Goal: Check status: Check status

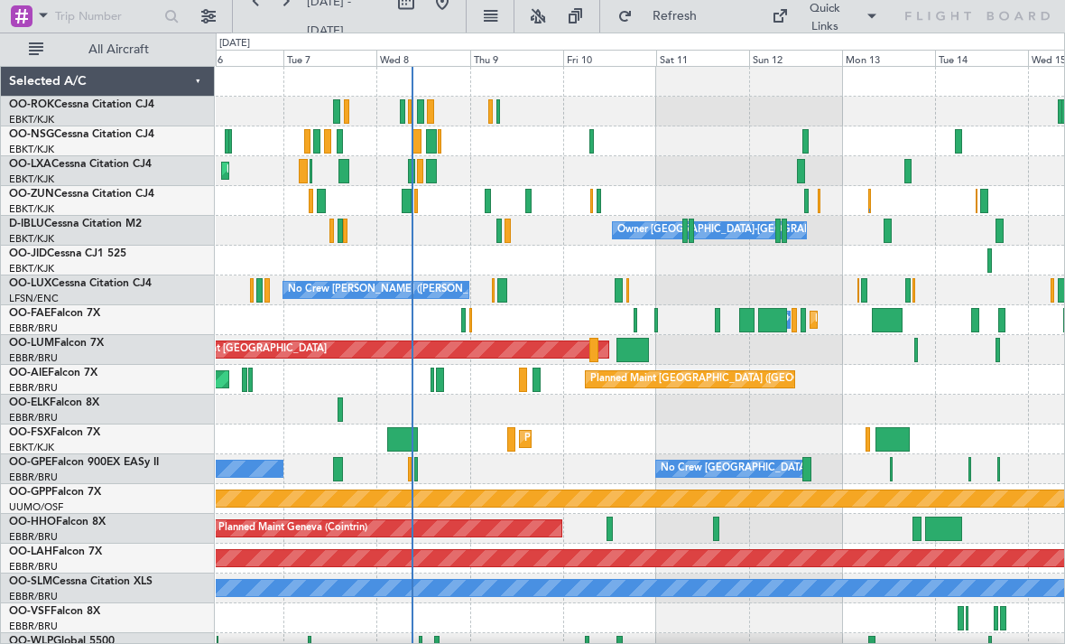
click at [692, 221] on div at bounding box center [691, 230] width 5 height 24
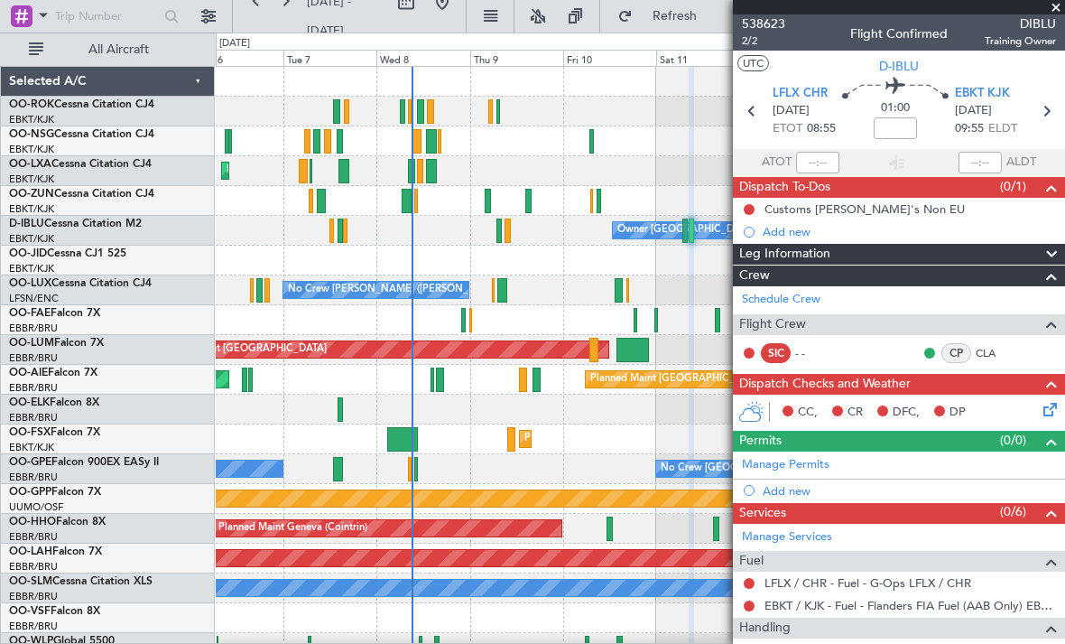
click at [1055, 5] on span at bounding box center [1056, 8] width 18 height 16
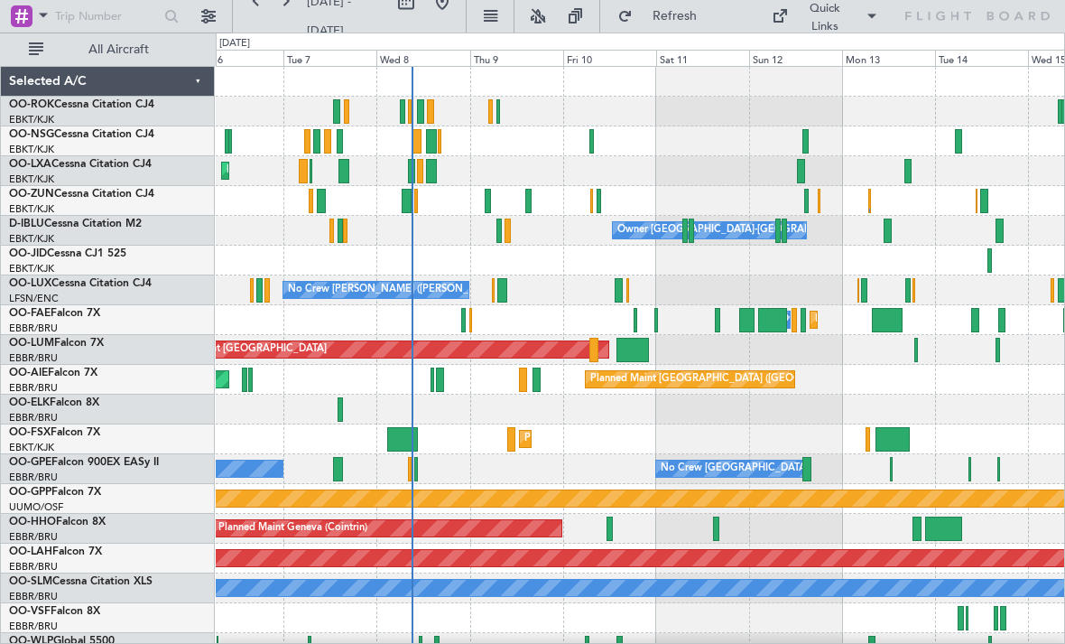
click at [779, 232] on div at bounding box center [777, 230] width 5 height 24
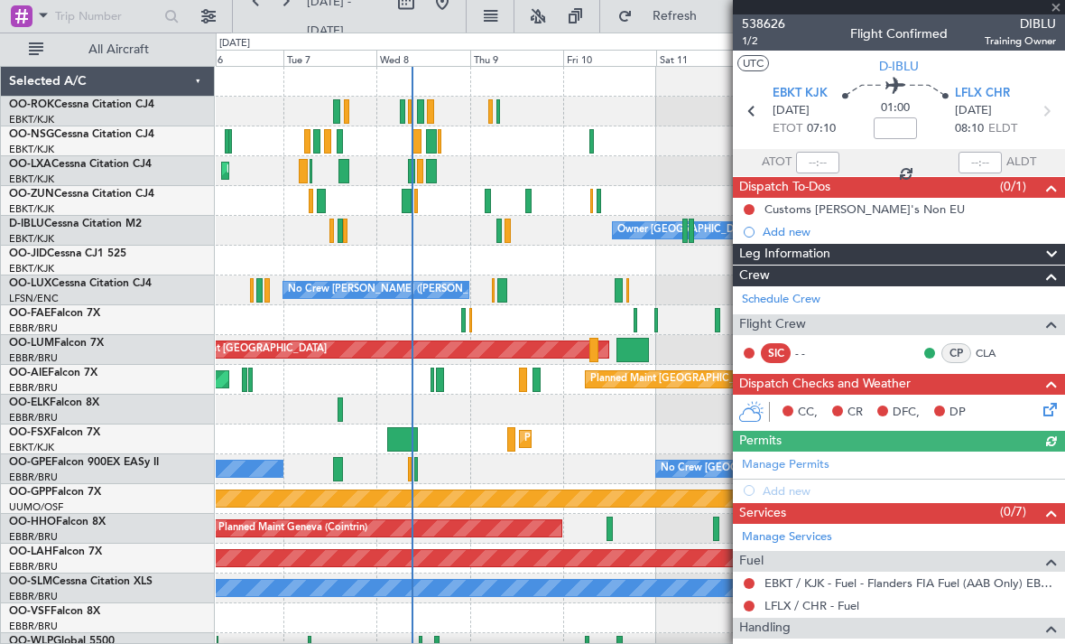
click at [1044, 2] on div at bounding box center [899, 7] width 332 height 14
click at [1052, 9] on div at bounding box center [899, 7] width 332 height 14
click at [1047, 12] on span at bounding box center [1056, 8] width 18 height 16
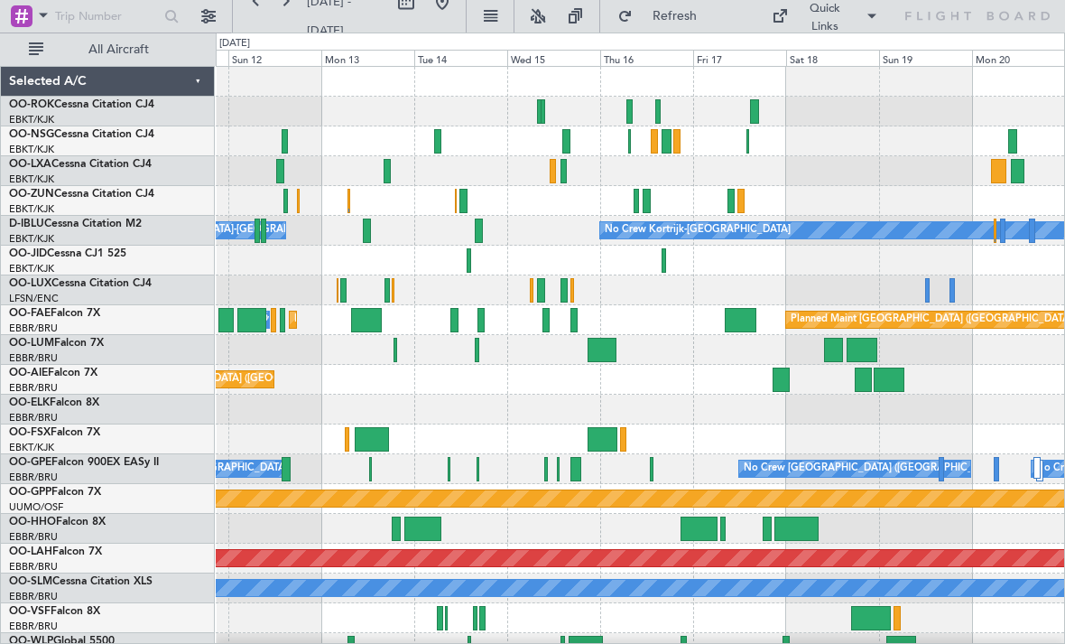
click at [649, 143] on div at bounding box center [640, 141] width 849 height 30
click at [648, 142] on div at bounding box center [640, 141] width 849 height 30
click at [652, 137] on div at bounding box center [654, 141] width 6 height 24
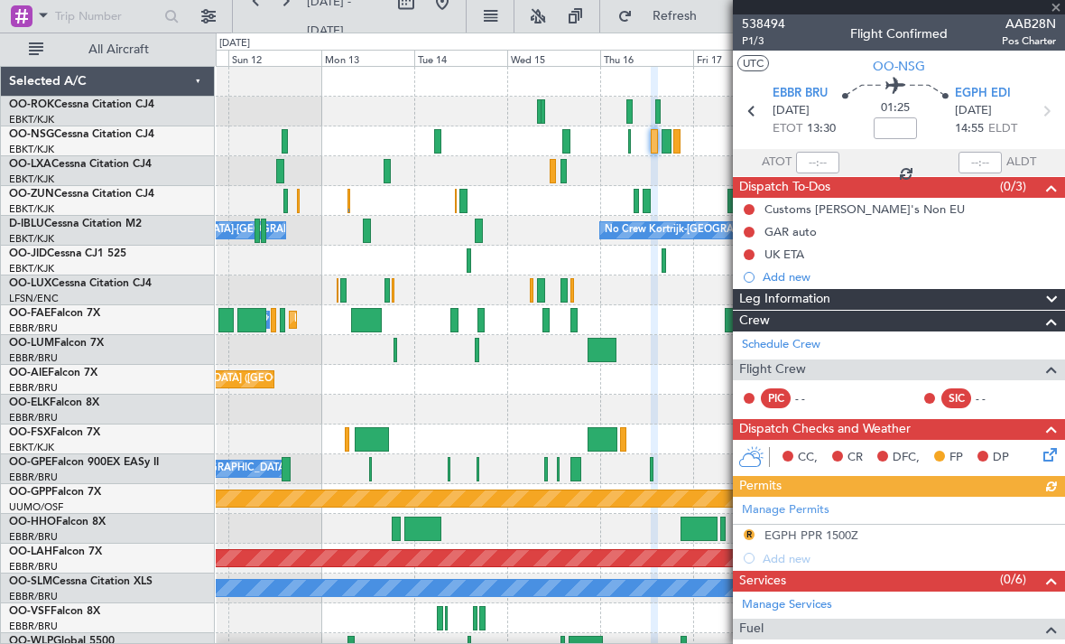
click at [1058, 9] on div at bounding box center [899, 7] width 332 height 14
click at [1057, 11] on div at bounding box center [899, 7] width 332 height 14
click at [1055, 9] on span at bounding box center [1056, 8] width 18 height 16
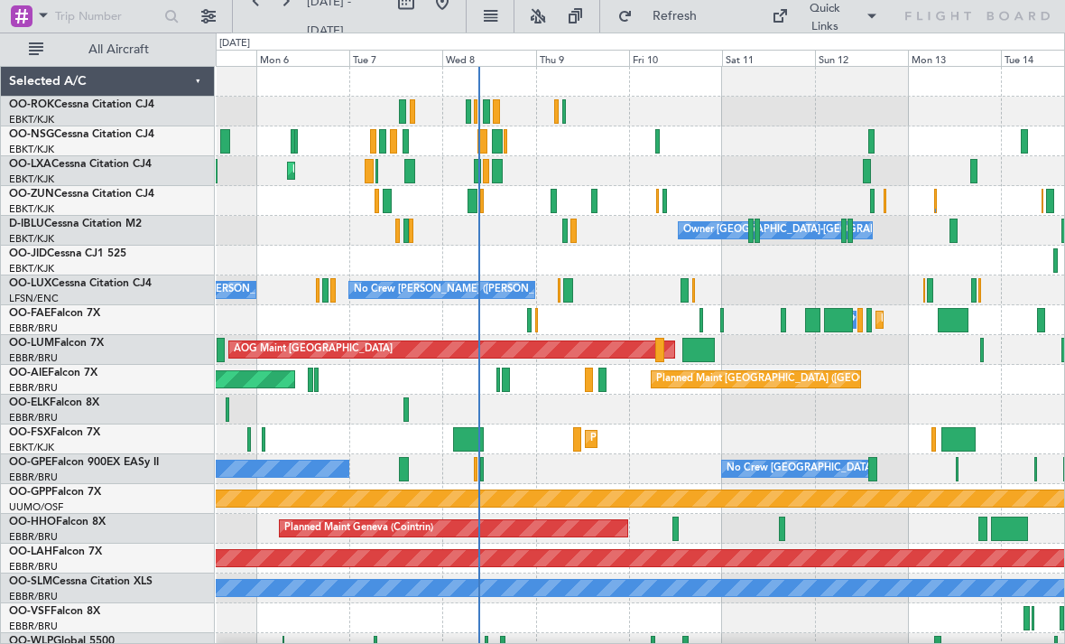
click at [692, 25] on button "Refresh" at bounding box center [663, 16] width 108 height 29
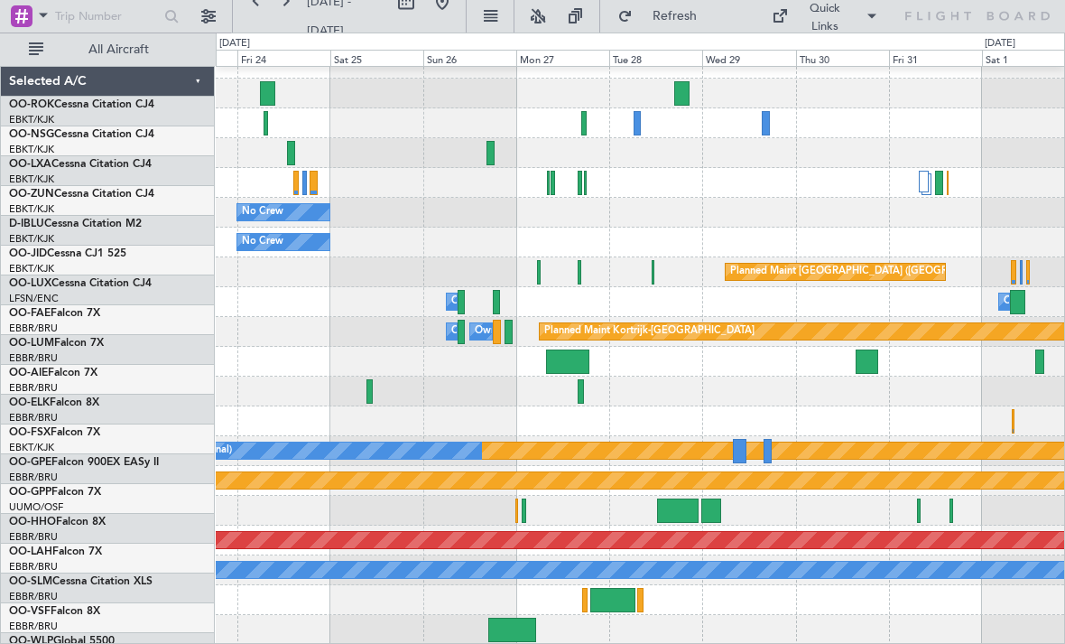
scroll to position [18, 0]
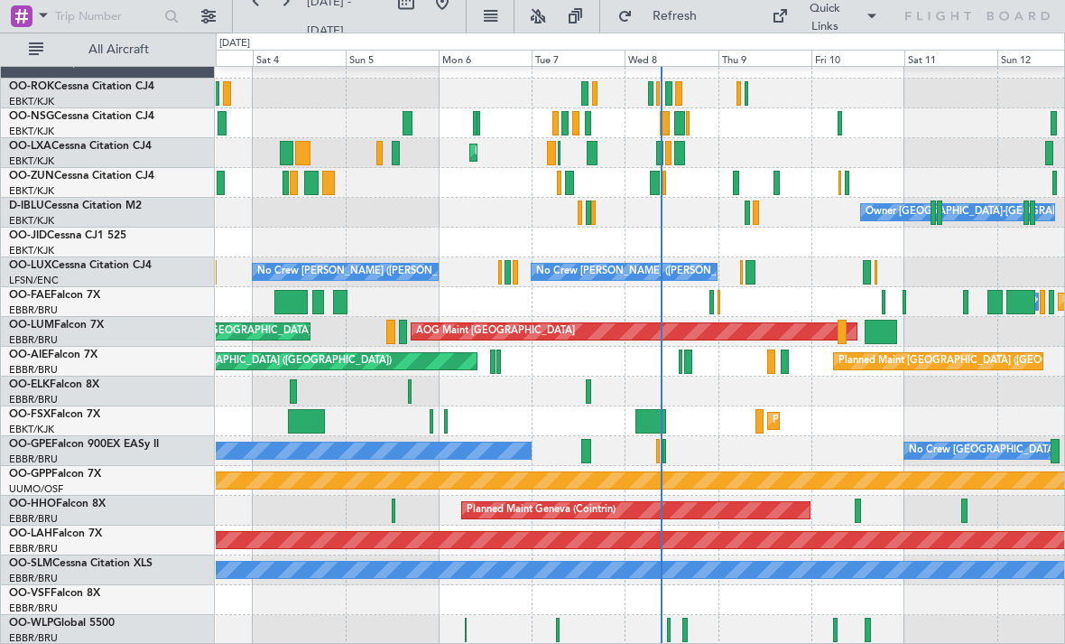
click at [672, 628] on div "Planned Maint Milan (Linate)" at bounding box center [640, 630] width 849 height 30
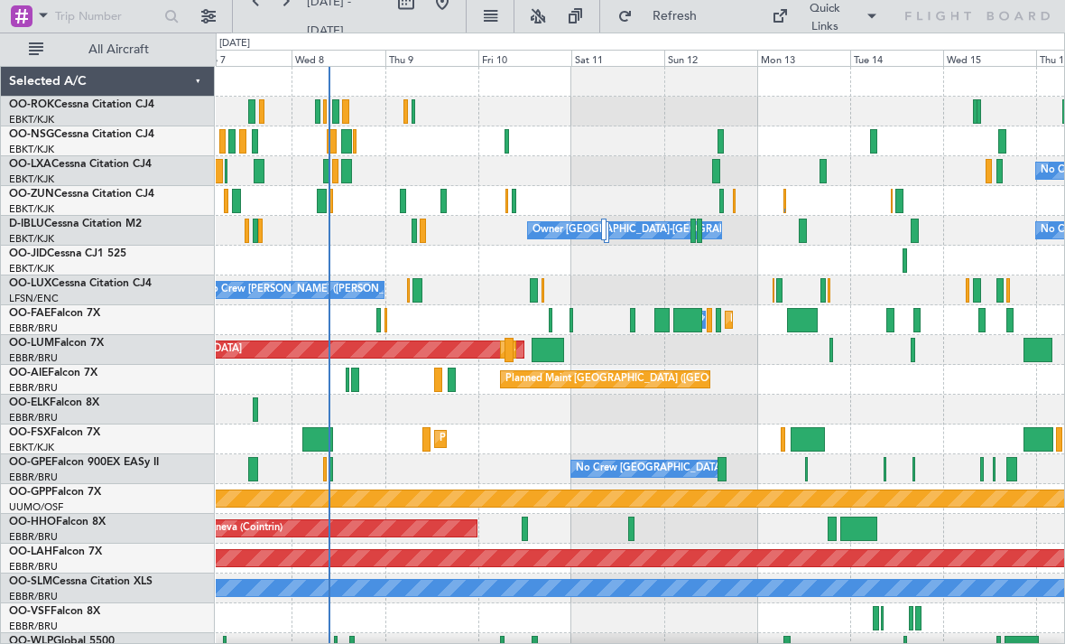
scroll to position [0, 0]
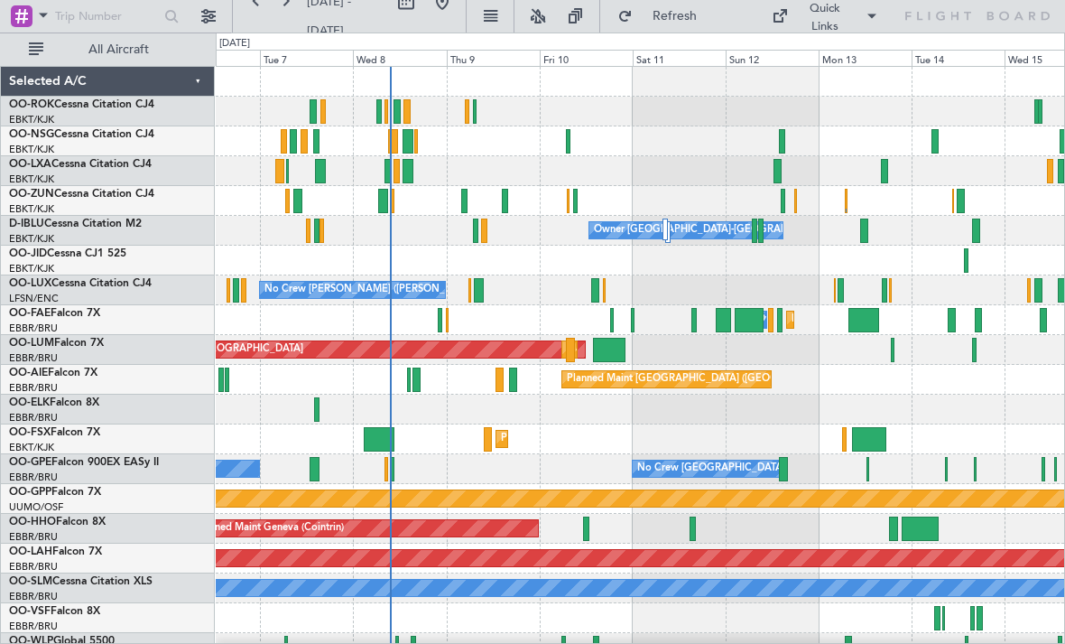
click at [1056, 612] on div at bounding box center [640, 618] width 849 height 30
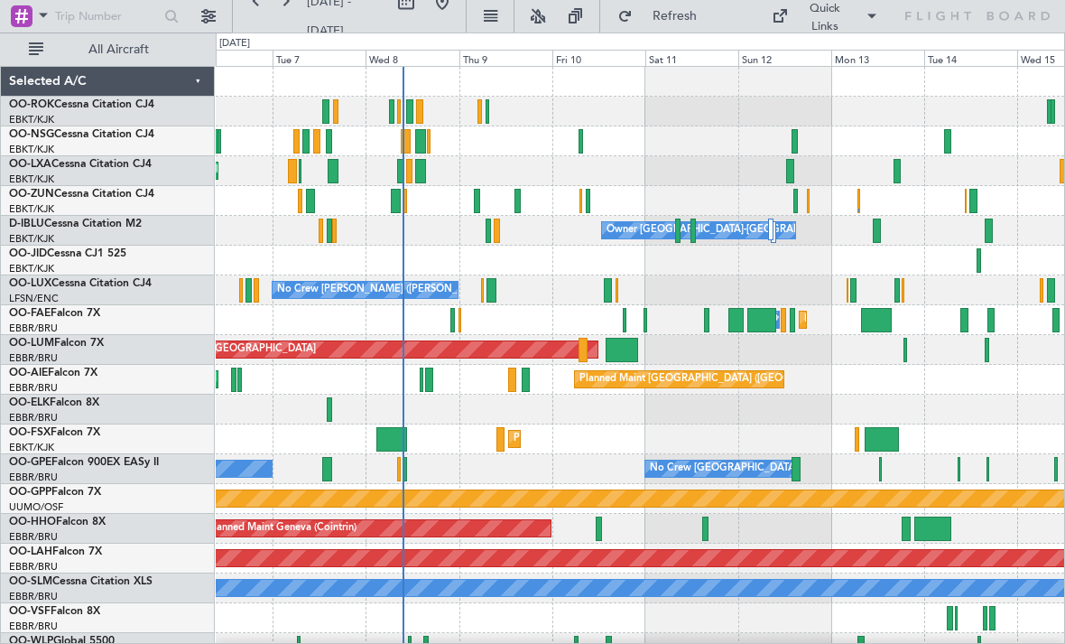
click at [700, 237] on div "Owner [GEOGRAPHIC_DATA]-[GEOGRAPHIC_DATA]" at bounding box center [729, 230] width 244 height 27
click at [713, 257] on div at bounding box center [640, 261] width 849 height 30
click at [692, 234] on div at bounding box center [693, 230] width 5 height 24
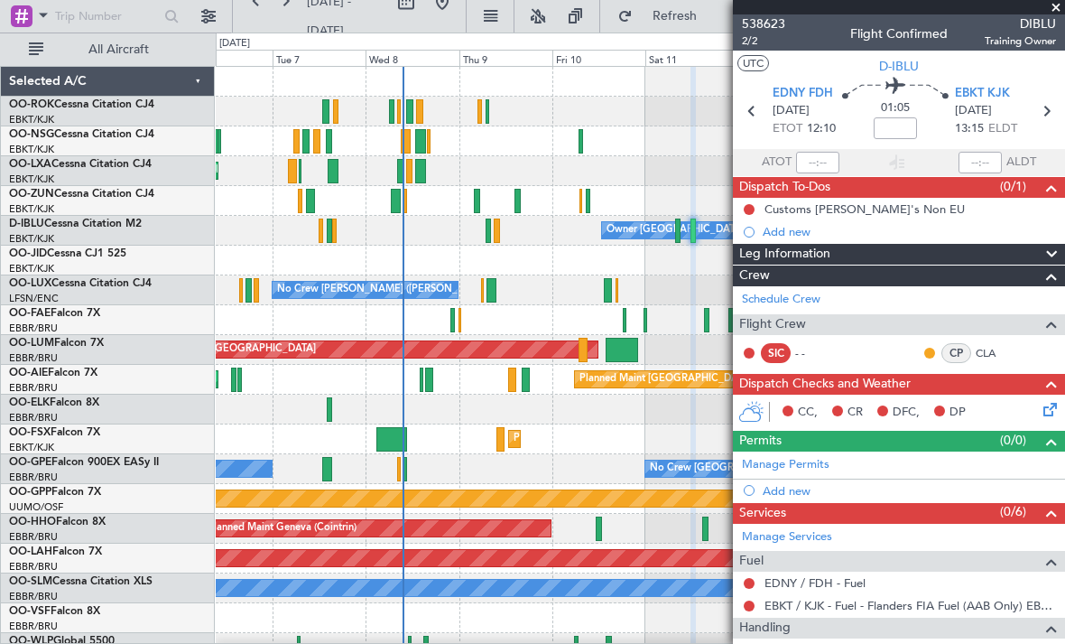
click at [1062, 2] on span at bounding box center [1056, 8] width 18 height 16
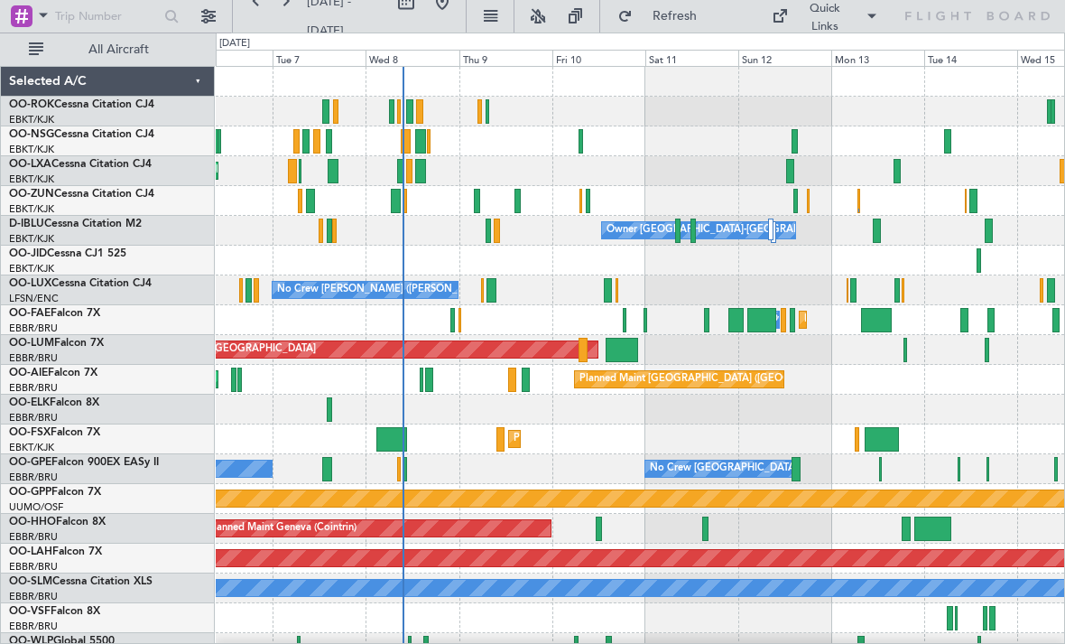
click at [772, 228] on div at bounding box center [770, 229] width 5 height 22
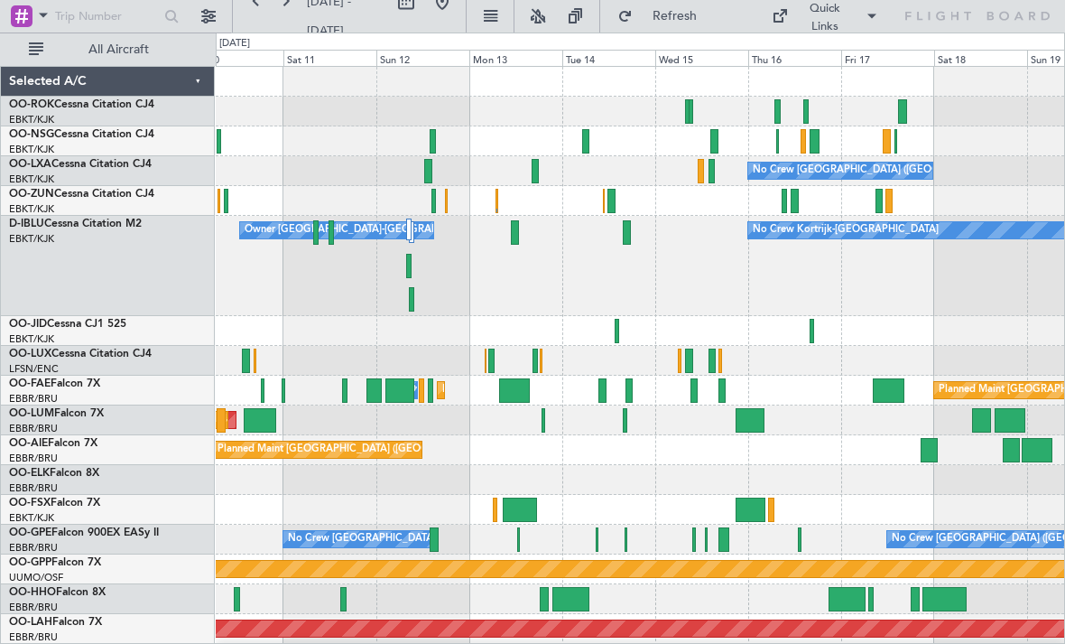
click at [812, 144] on div at bounding box center [815, 141] width 11 height 24
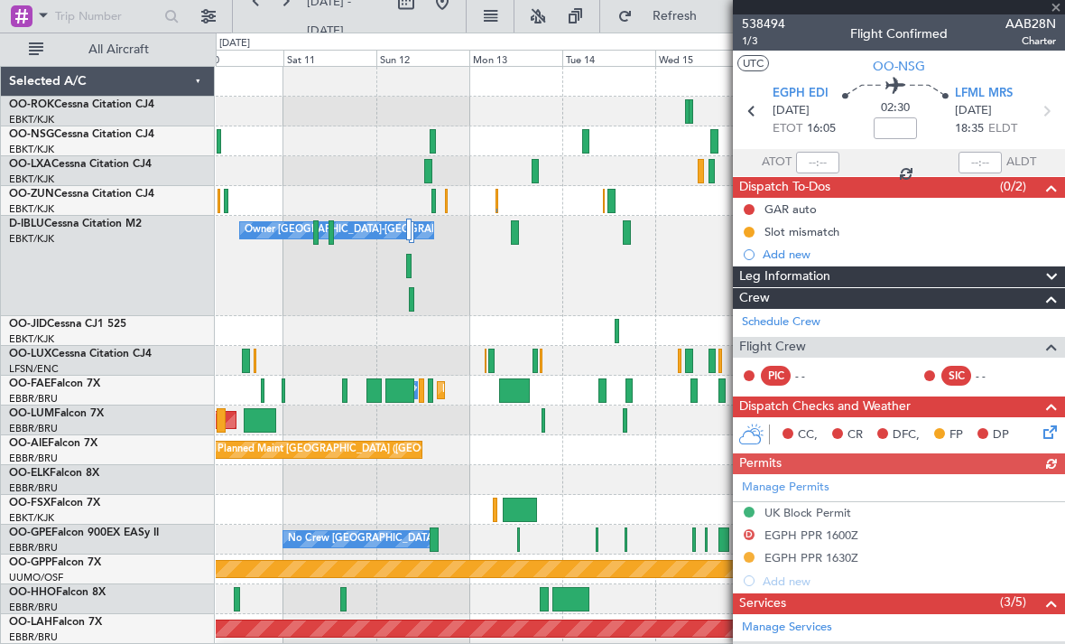
click at [1055, 14] on div at bounding box center [899, 7] width 332 height 14
click at [1058, 9] on div at bounding box center [899, 7] width 332 height 14
click at [1062, 7] on span at bounding box center [1056, 8] width 18 height 16
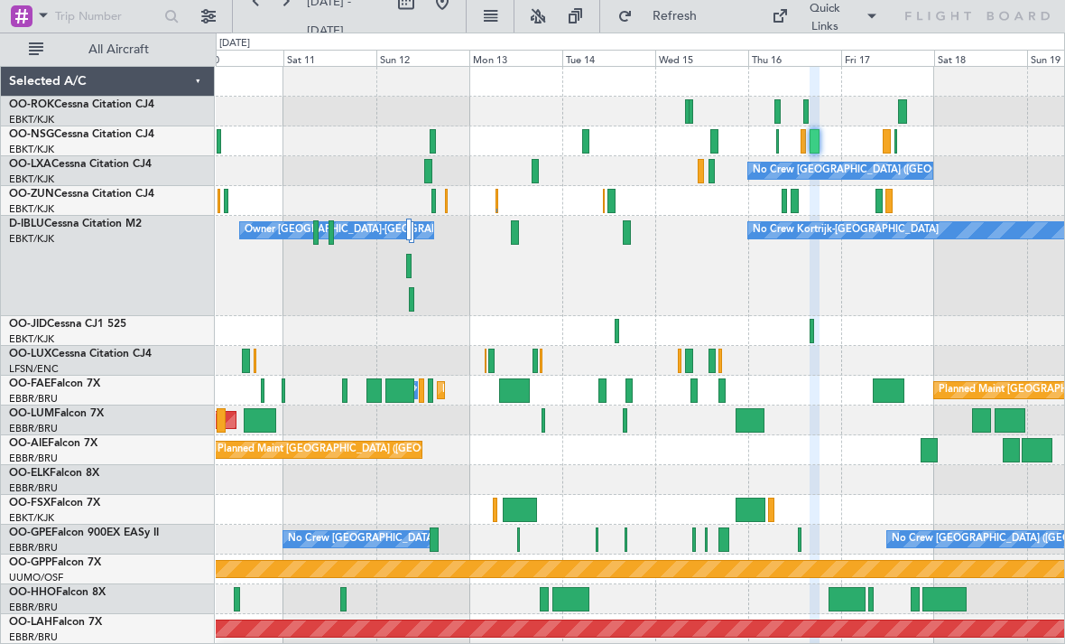
type input "0"
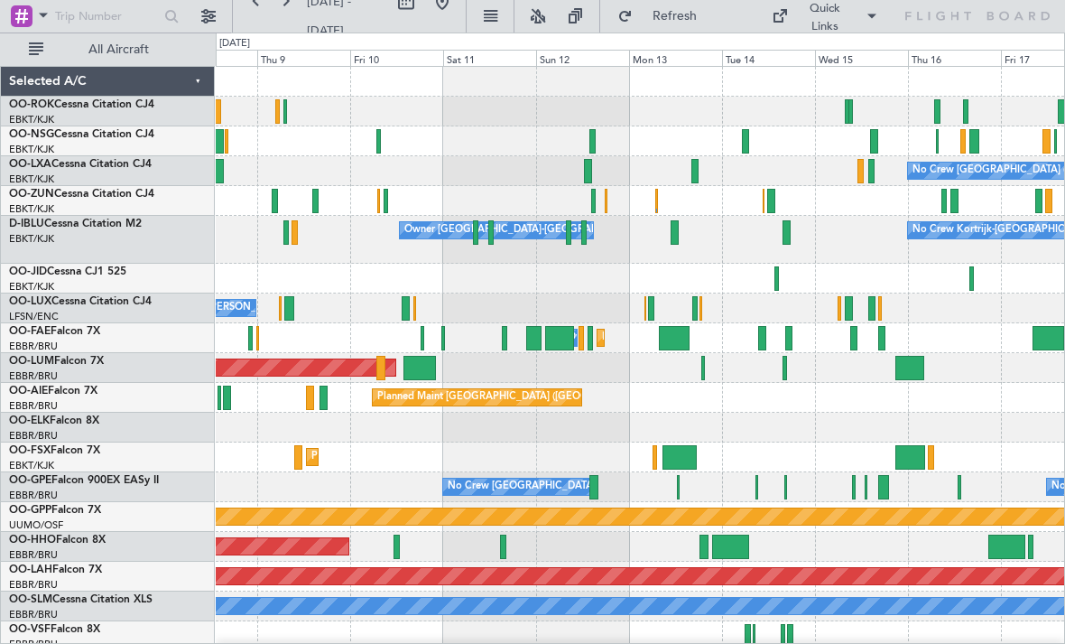
click at [560, 236] on div "Owner [GEOGRAPHIC_DATA]-[GEOGRAPHIC_DATA]" at bounding box center [496, 230] width 192 height 16
click at [569, 229] on div at bounding box center [568, 232] width 5 height 24
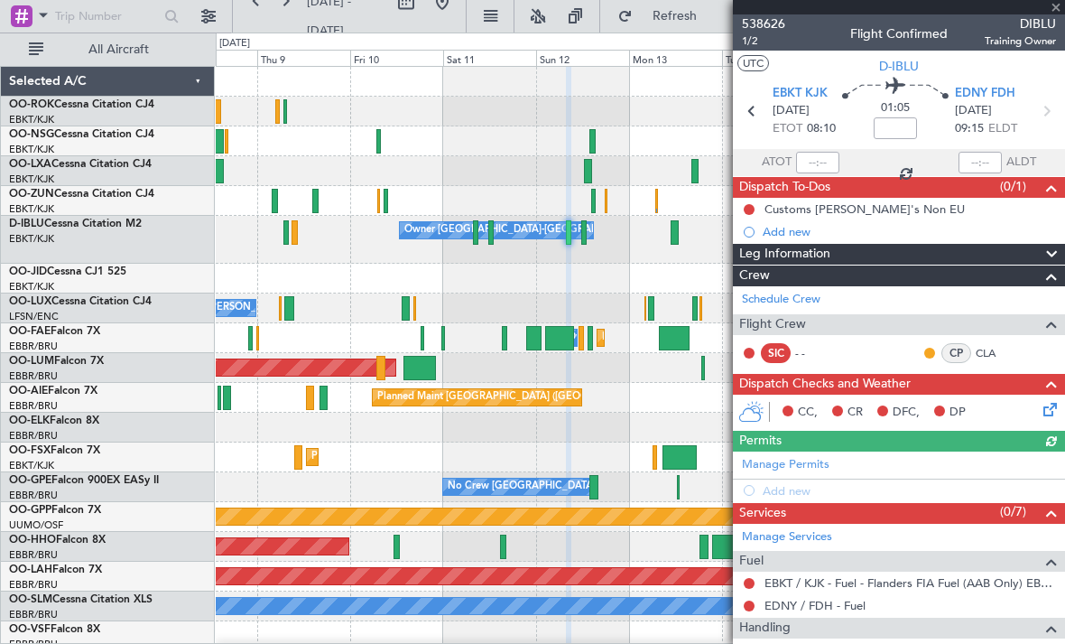
click at [1056, 8] on div at bounding box center [899, 7] width 332 height 14
click at [1061, 4] on span at bounding box center [1056, 8] width 18 height 16
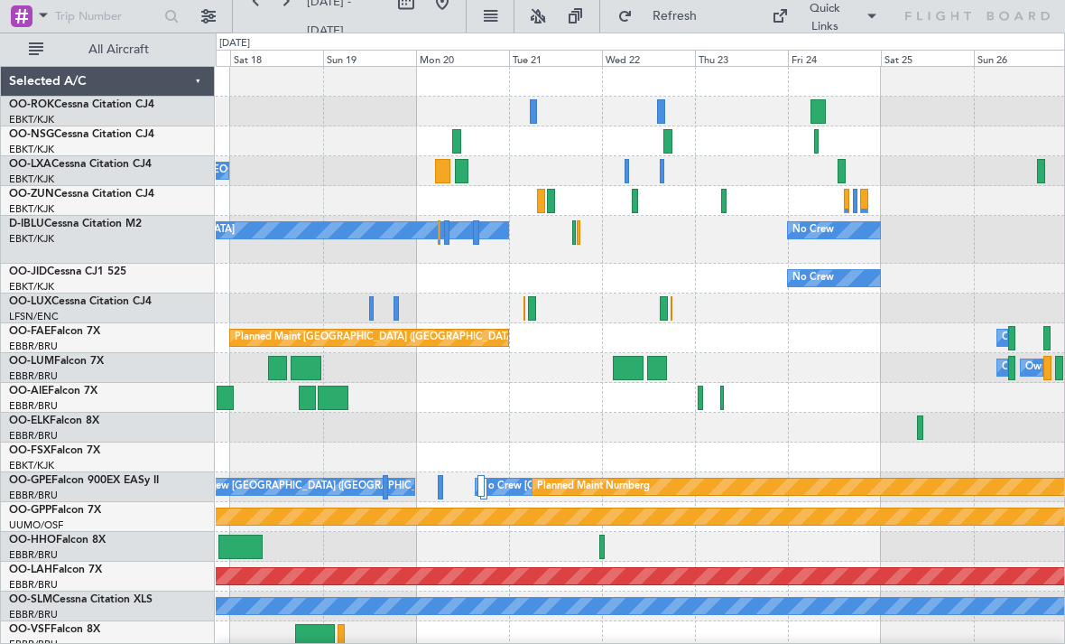
click at [571, 241] on div "No Crew No Crew Kortrijk-[GEOGRAPHIC_DATA]" at bounding box center [640, 240] width 849 height 48
click at [580, 236] on div at bounding box center [579, 232] width 4 height 24
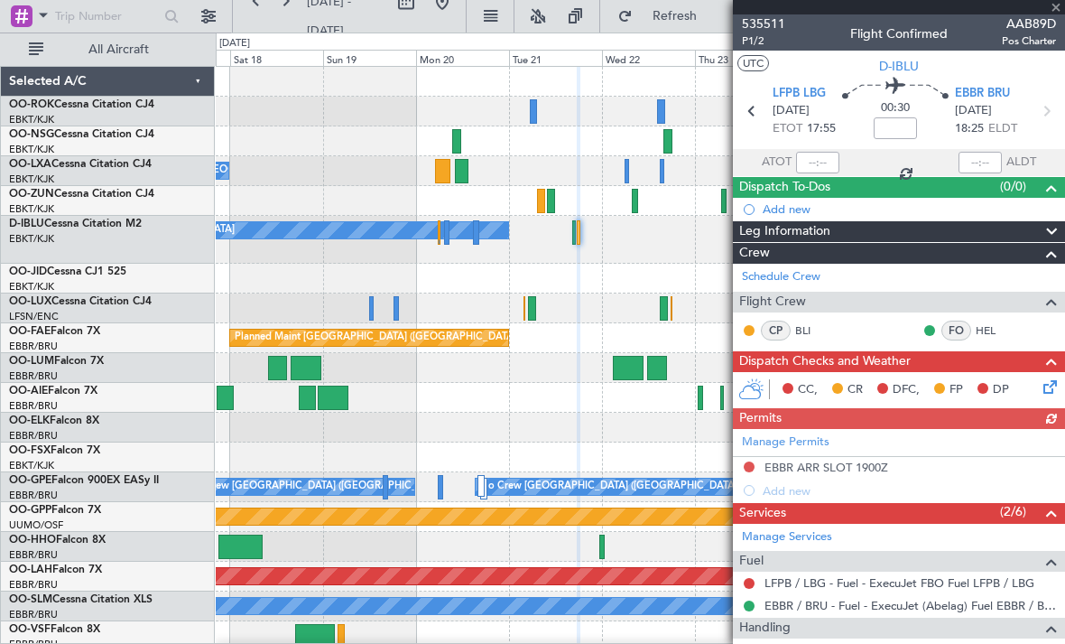
click at [1060, 13] on div at bounding box center [899, 7] width 332 height 14
click at [1059, 5] on div at bounding box center [899, 7] width 332 height 14
click at [1058, 7] on span at bounding box center [1056, 8] width 18 height 16
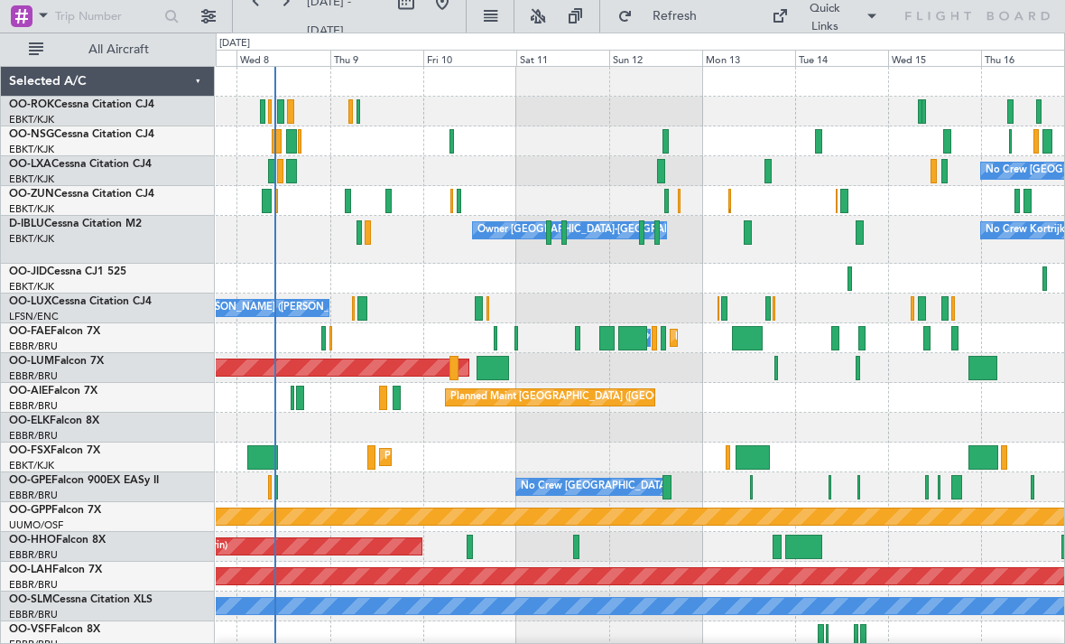
click at [641, 245] on div "No Crew Kortrijk-[GEOGRAPHIC_DATA] Owner [GEOGRAPHIC_DATA]-[GEOGRAPHIC_DATA]" at bounding box center [640, 240] width 849 height 48
click at [648, 236] on div "Owner [GEOGRAPHIC_DATA]-[GEOGRAPHIC_DATA]" at bounding box center [569, 230] width 192 height 16
click at [662, 237] on div "Owner [GEOGRAPHIC_DATA]-[GEOGRAPHIC_DATA]" at bounding box center [569, 230] width 192 height 16
click at [640, 237] on div at bounding box center [641, 232] width 5 height 24
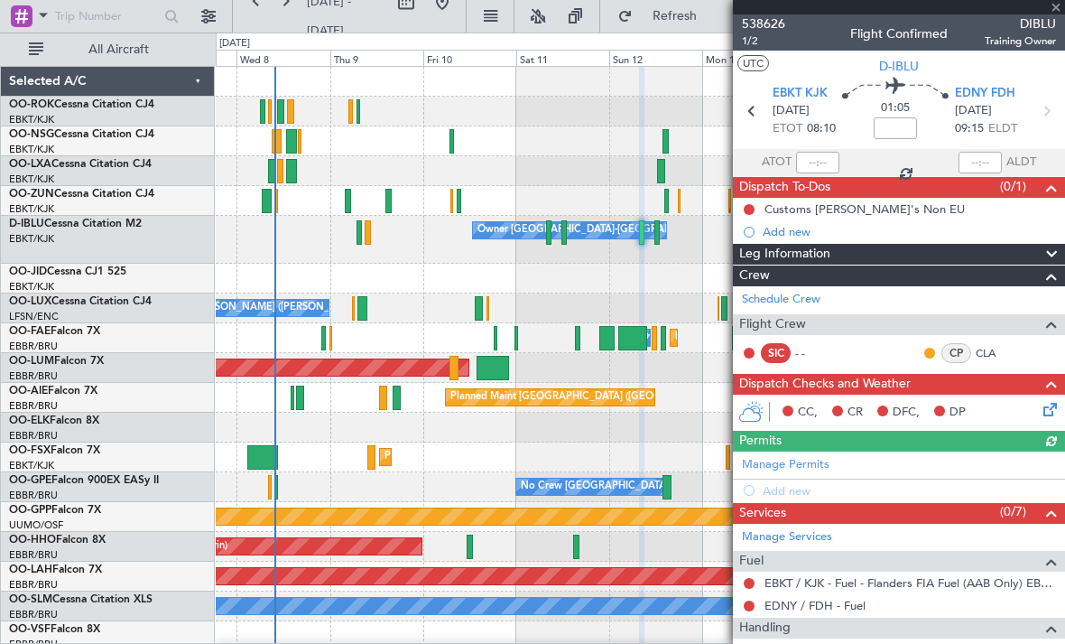
click at [1062, 7] on div at bounding box center [899, 7] width 332 height 14
click at [1063, 11] on span at bounding box center [1056, 8] width 18 height 16
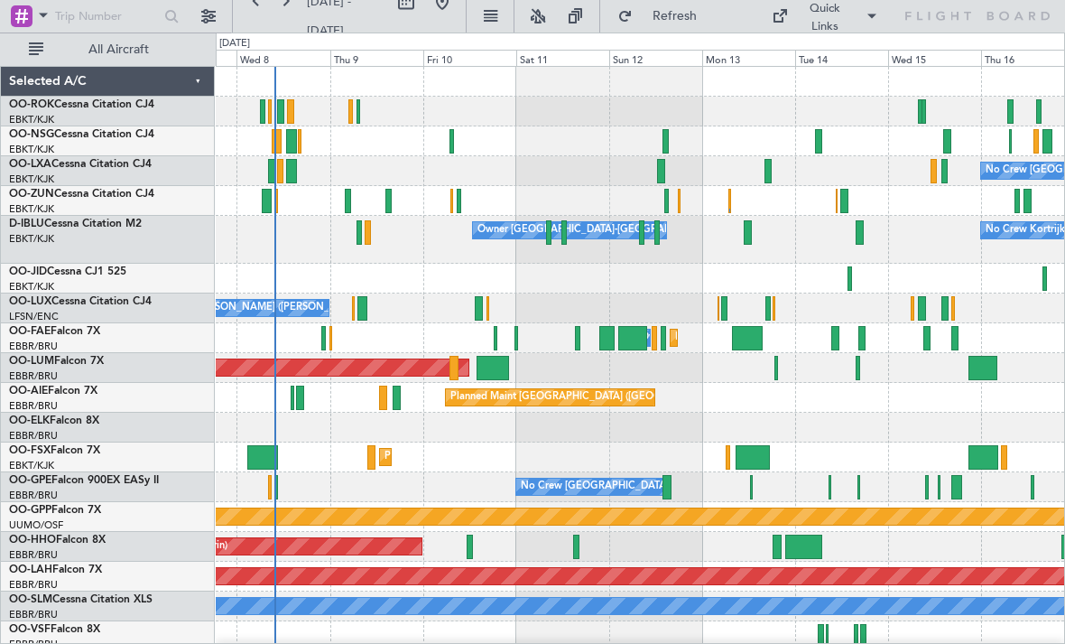
click at [565, 238] on div at bounding box center [563, 232] width 5 height 24
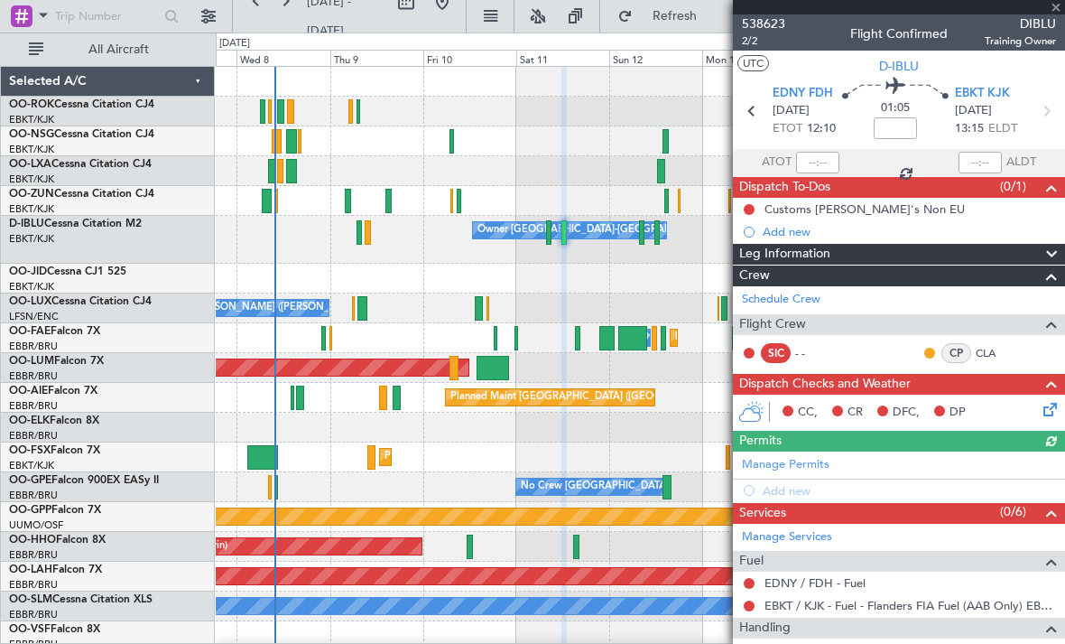
click at [1062, 10] on div at bounding box center [899, 7] width 332 height 14
click at [1063, 11] on div at bounding box center [899, 7] width 332 height 14
click at [1063, 9] on span at bounding box center [1056, 8] width 18 height 16
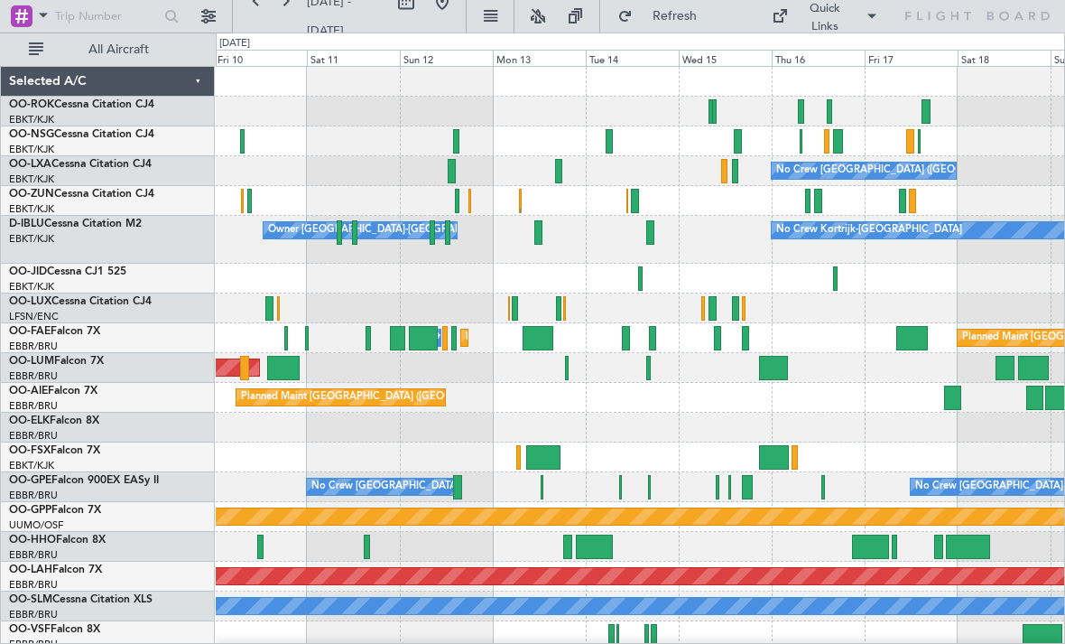
click at [631, 201] on div at bounding box center [635, 201] width 8 height 24
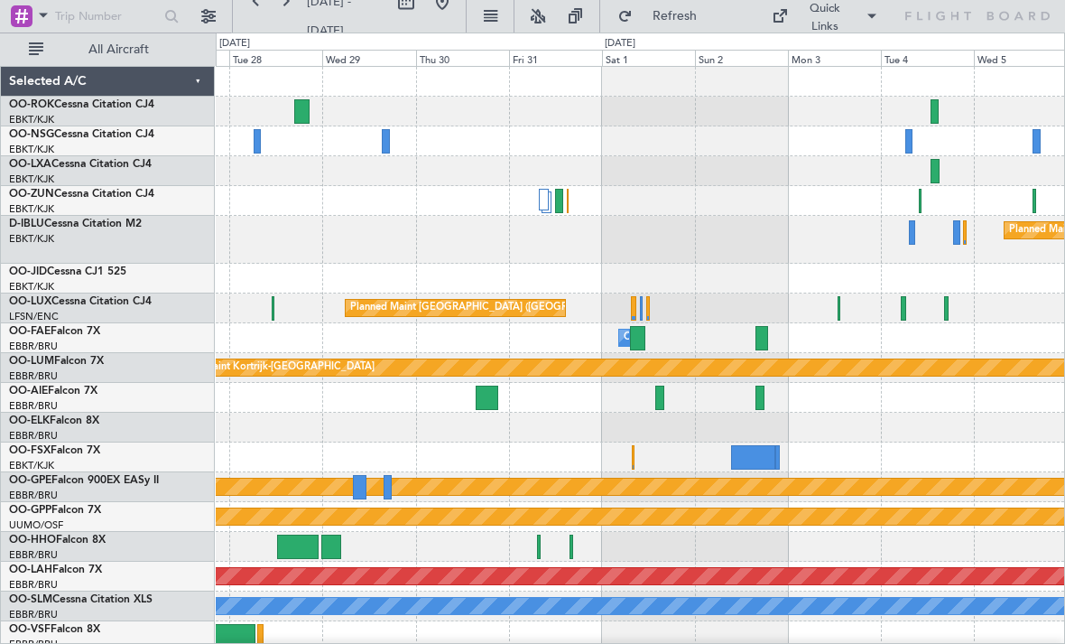
click at [755, 457] on div at bounding box center [753, 457] width 44 height 24
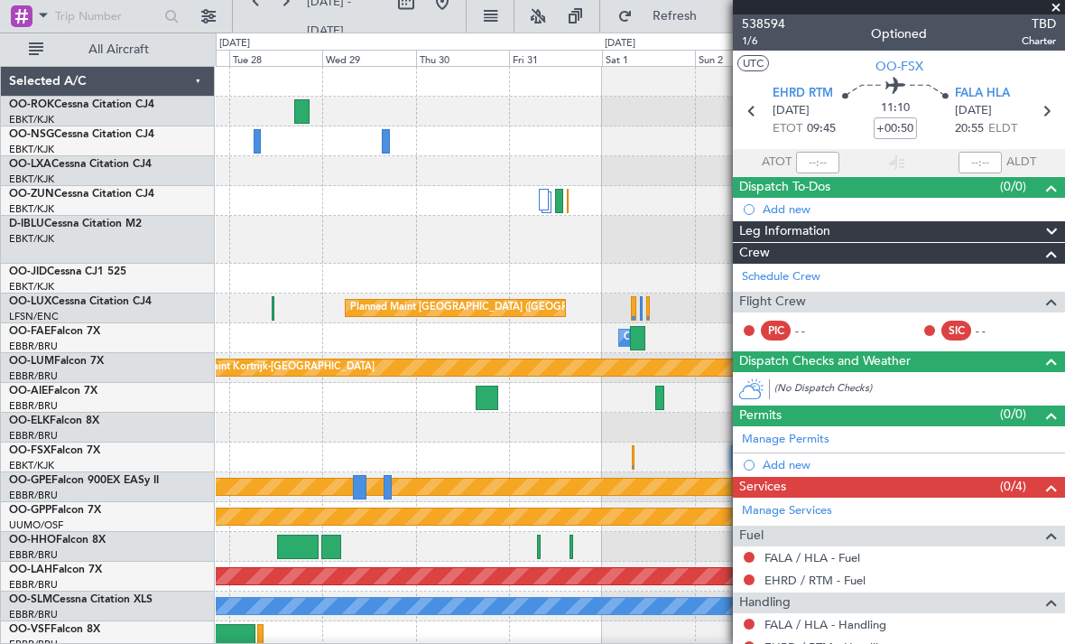
click at [1059, 14] on span at bounding box center [1056, 8] width 18 height 16
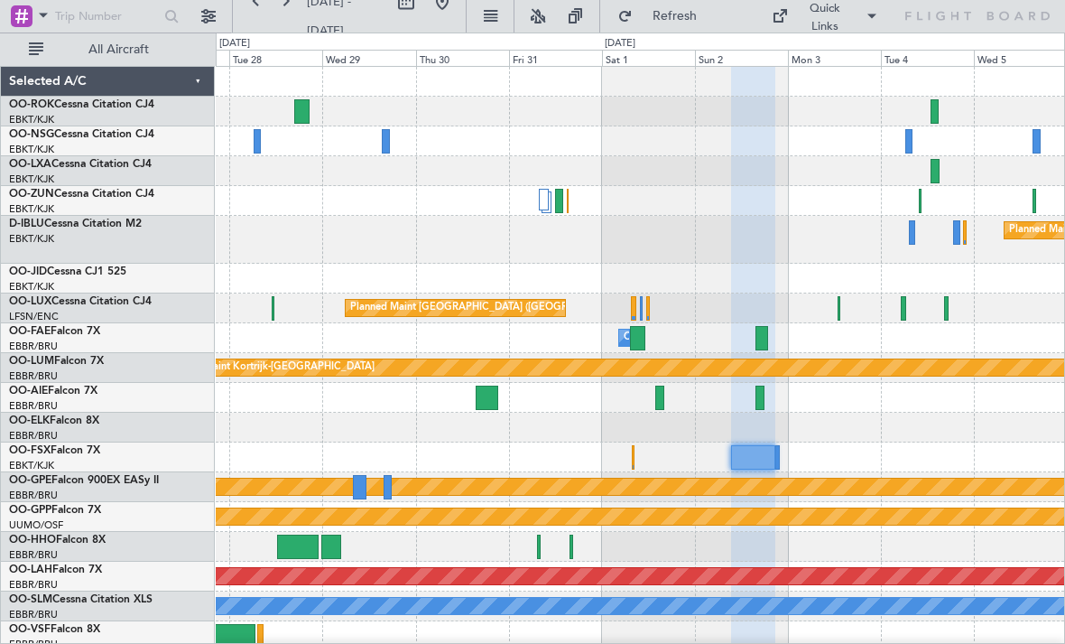
type input "0"
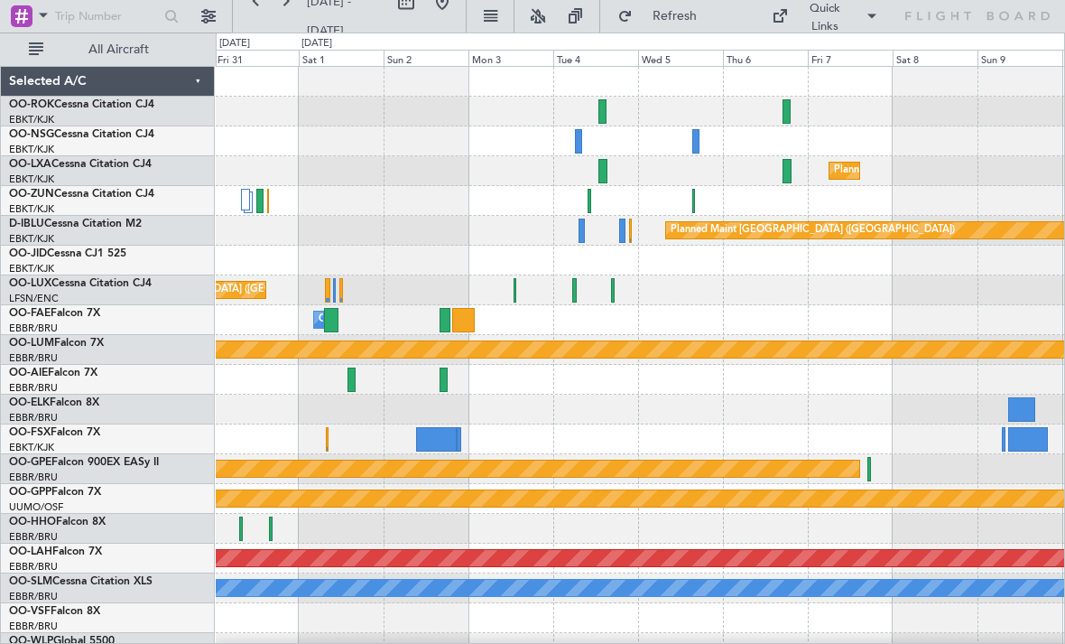
click at [439, 441] on div at bounding box center [436, 439] width 41 height 24
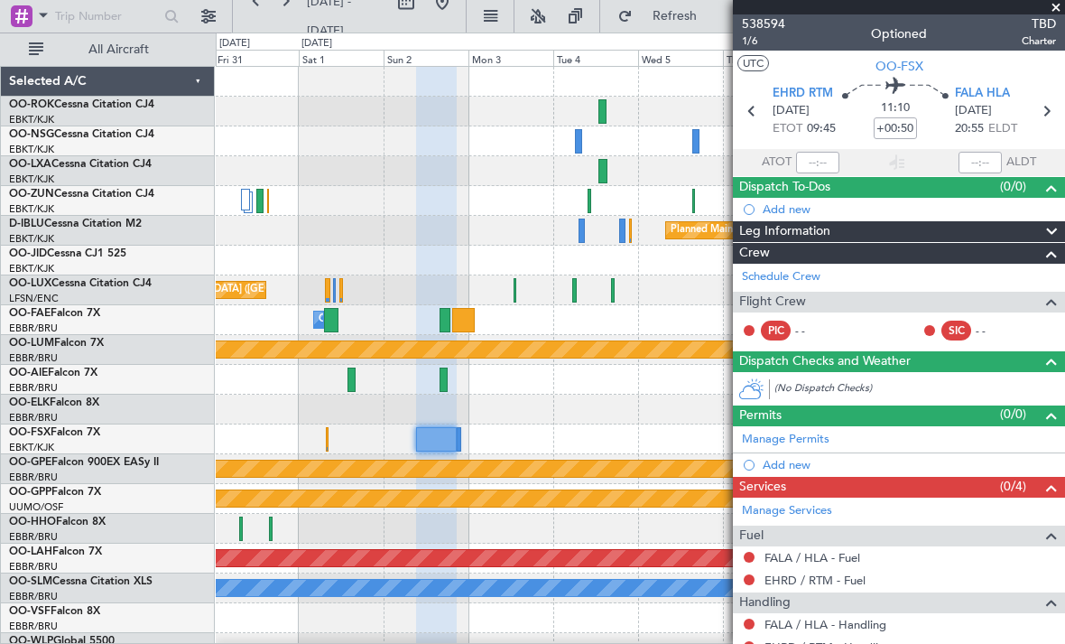
click at [1060, 13] on span at bounding box center [1056, 8] width 18 height 16
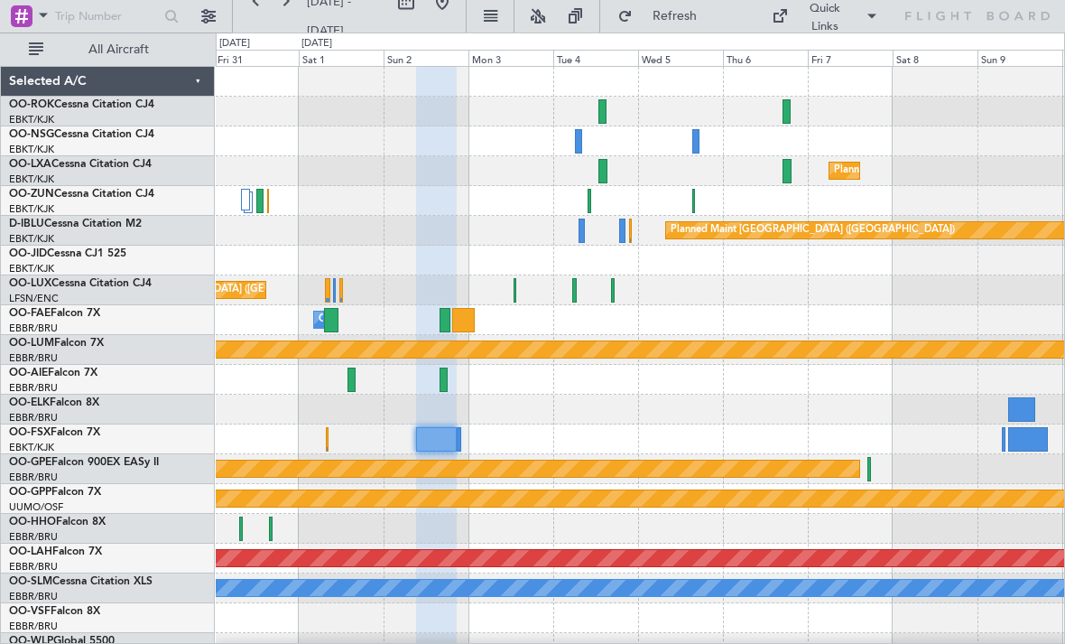
type input "0"
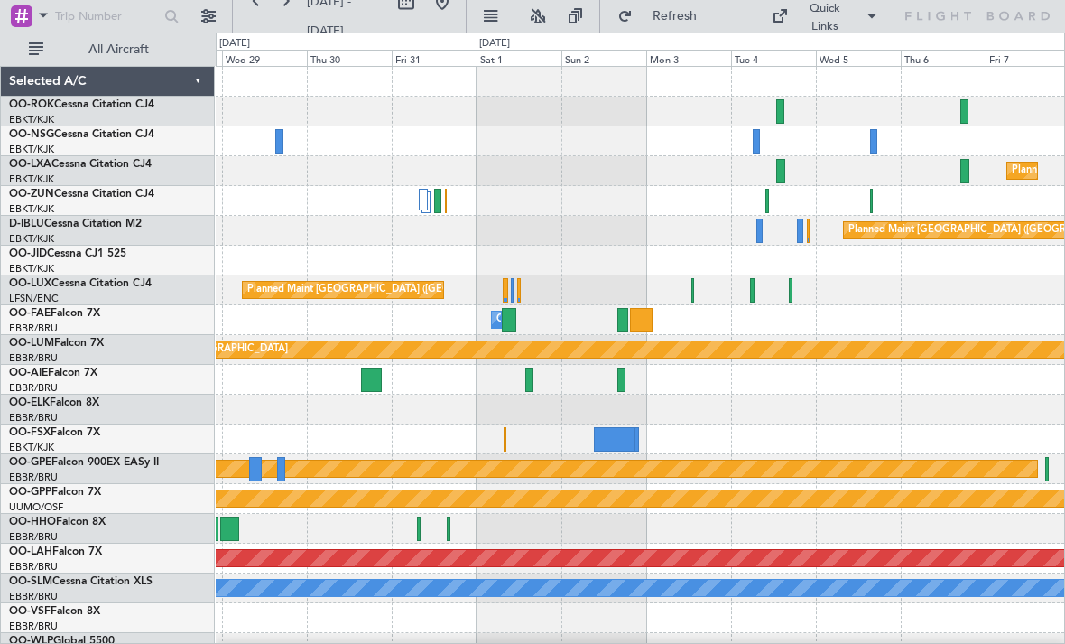
click at [698, 290] on div "Planned Maint [GEOGRAPHIC_DATA] ([GEOGRAPHIC_DATA])" at bounding box center [640, 290] width 849 height 30
click at [626, 383] on div at bounding box center [640, 380] width 849 height 30
click at [625, 381] on div at bounding box center [621, 379] width 8 height 24
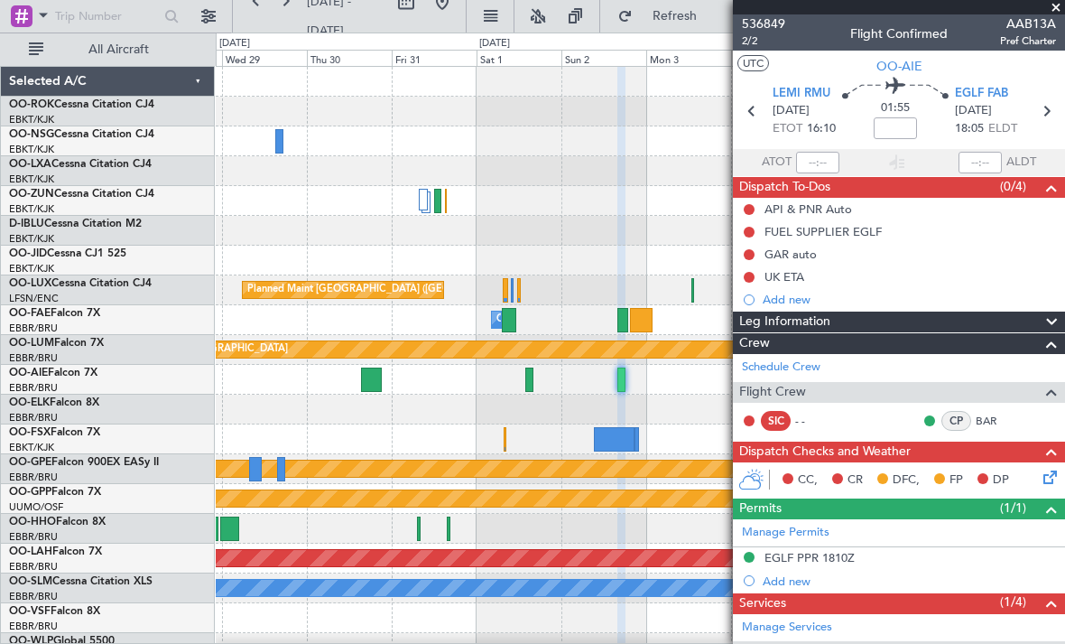
click at [1061, 8] on span at bounding box center [1056, 8] width 18 height 16
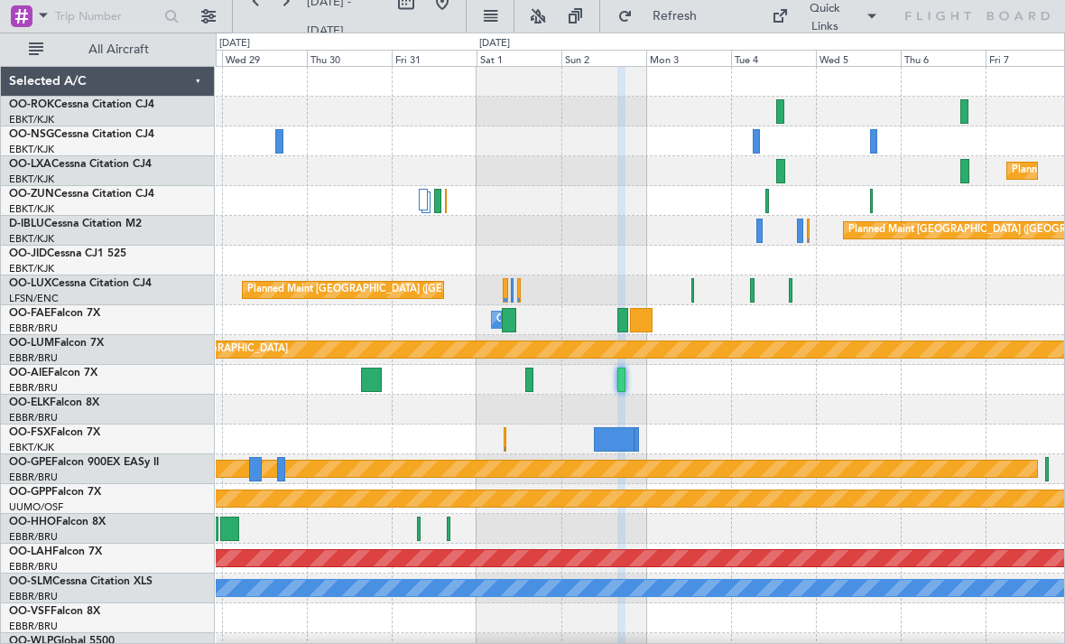
type input "0"
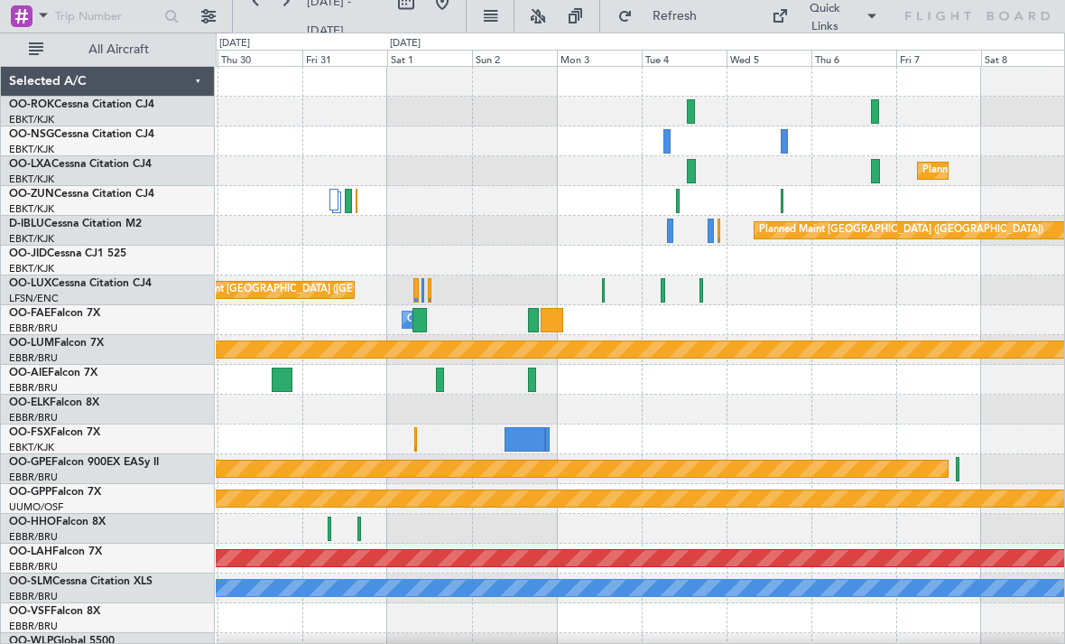
click at [419, 436] on div at bounding box center [640, 439] width 849 height 30
click at [414, 445] on div at bounding box center [415, 439] width 3 height 24
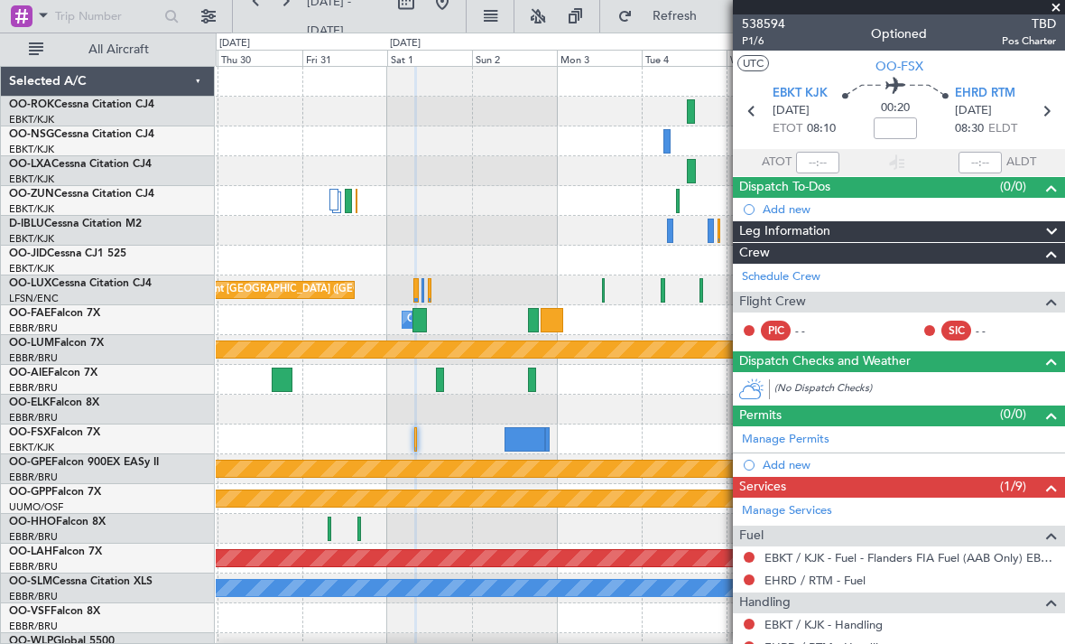
click at [1060, 6] on span at bounding box center [1056, 8] width 18 height 16
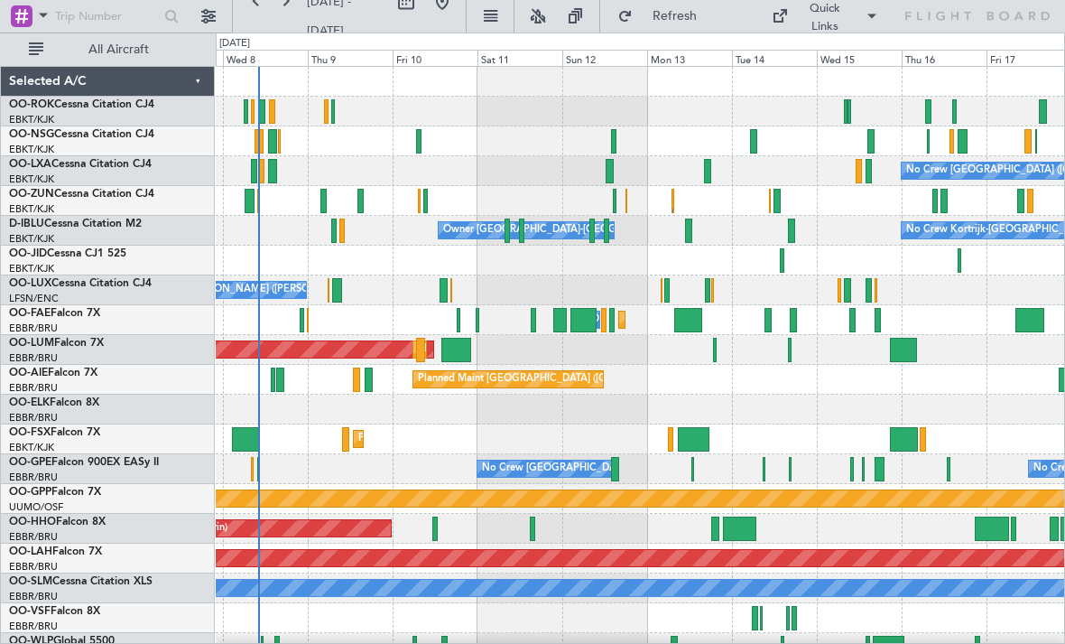
click at [698, 18] on span "Refresh" at bounding box center [674, 16] width 76 height 13
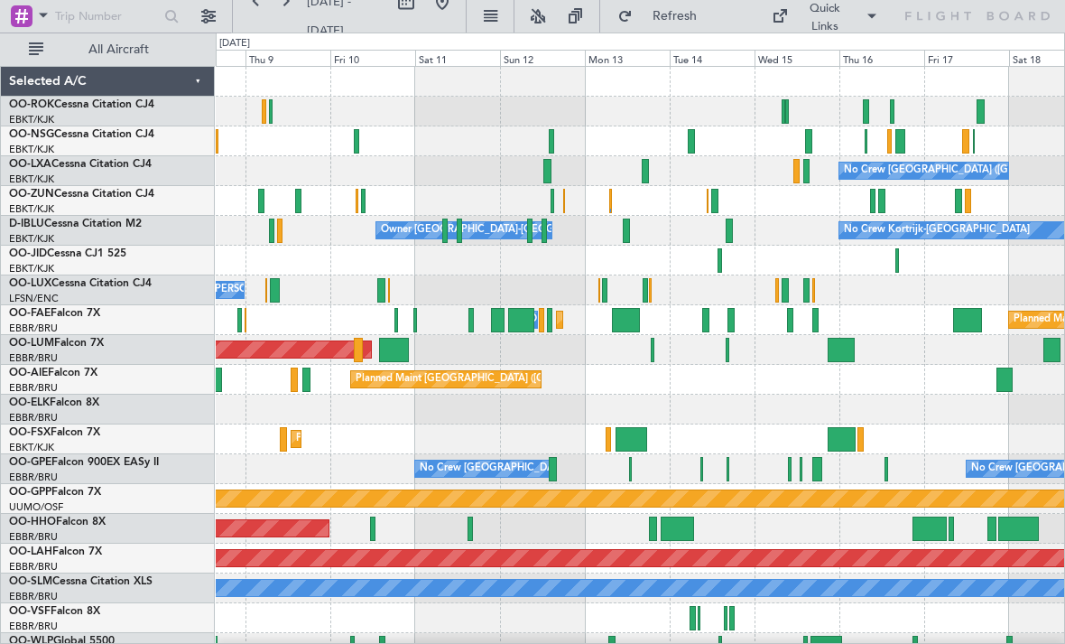
click at [446, 231] on div at bounding box center [444, 230] width 5 height 24
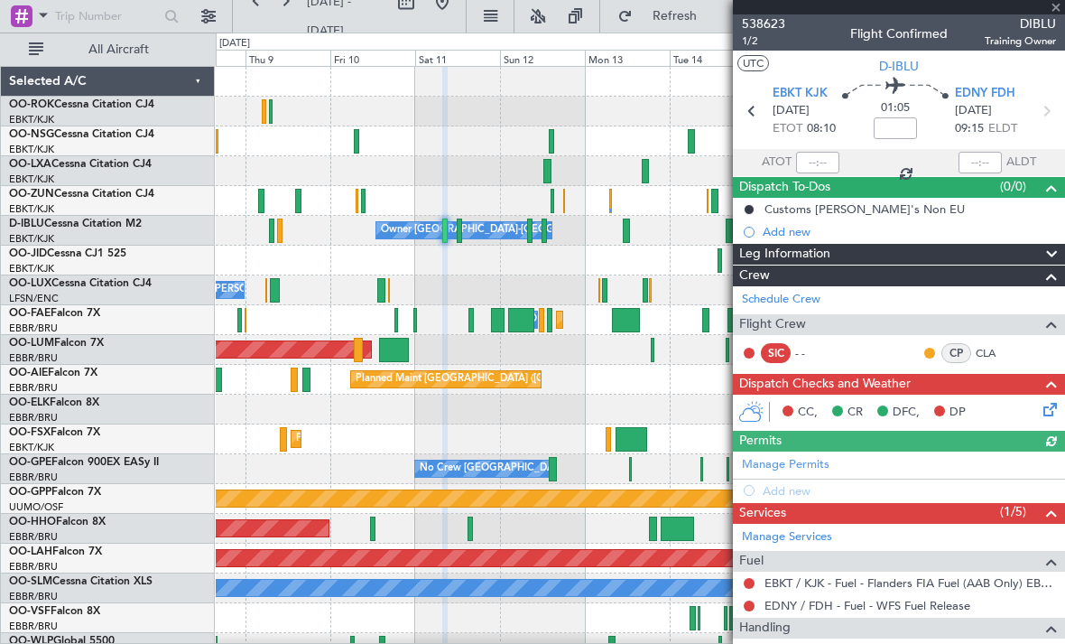
click at [1057, 13] on div at bounding box center [899, 7] width 332 height 14
click at [1056, 13] on div at bounding box center [899, 7] width 332 height 14
click at [1056, 12] on span at bounding box center [1056, 8] width 18 height 16
